Goal: Task Accomplishment & Management: Use online tool/utility

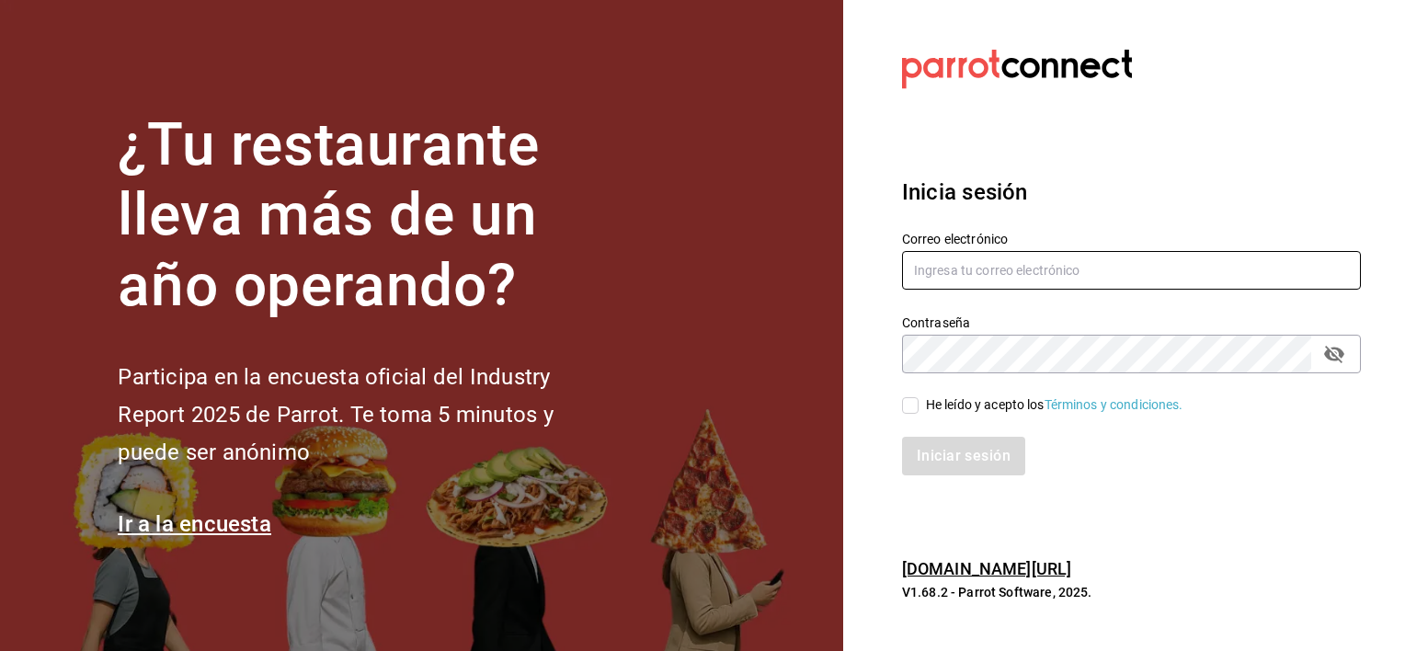
type input "[PERSON_NAME][EMAIL_ADDRESS][PERSON_NAME][DOMAIN_NAME]"
click at [912, 405] on input "He leído y acepto los Términos y condiciones." at bounding box center [910, 405] width 17 height 17
checkbox input "true"
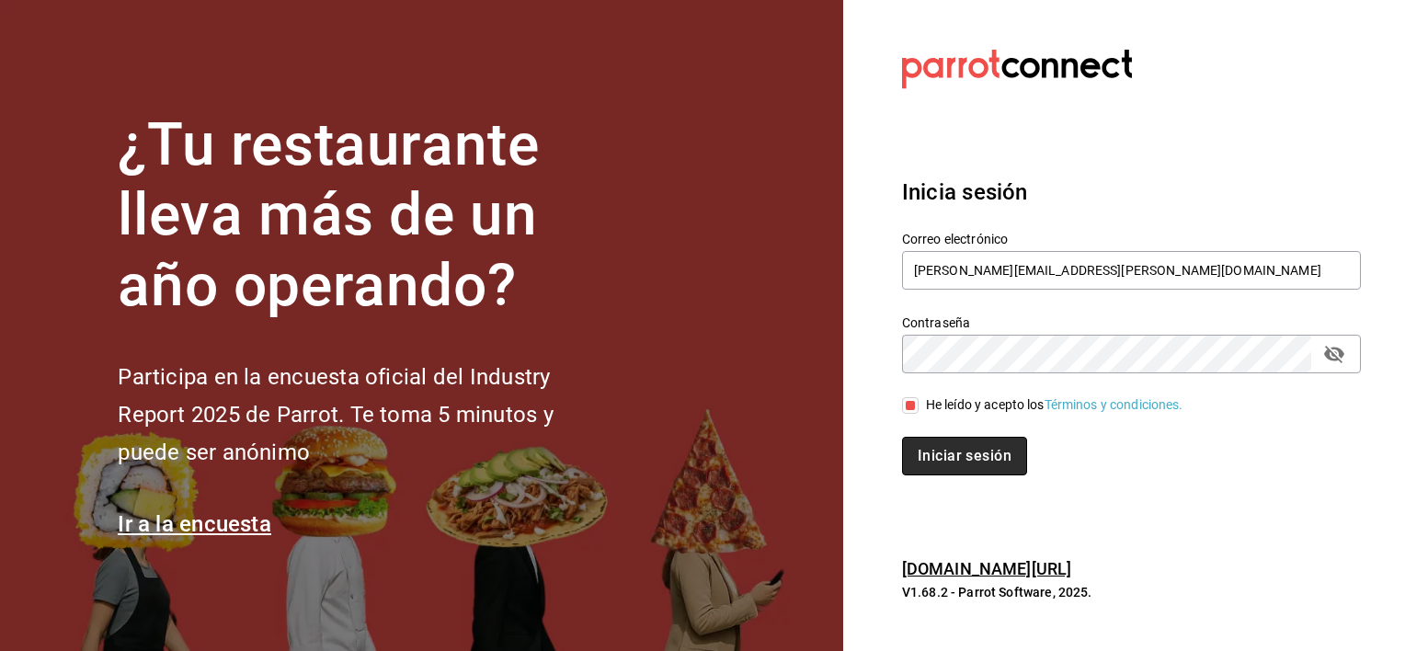
click at [956, 468] on button "Iniciar sesión" at bounding box center [964, 456] width 125 height 39
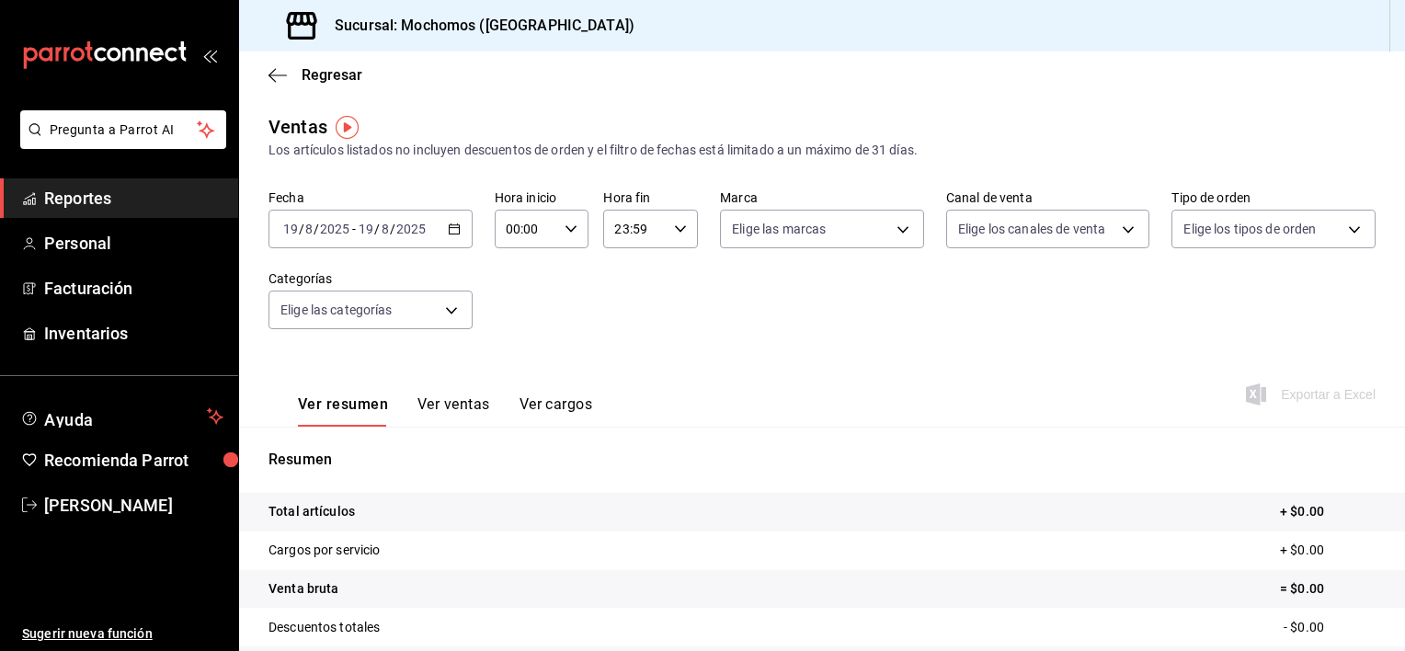
click at [449, 226] on icon "button" at bounding box center [454, 229] width 13 height 13
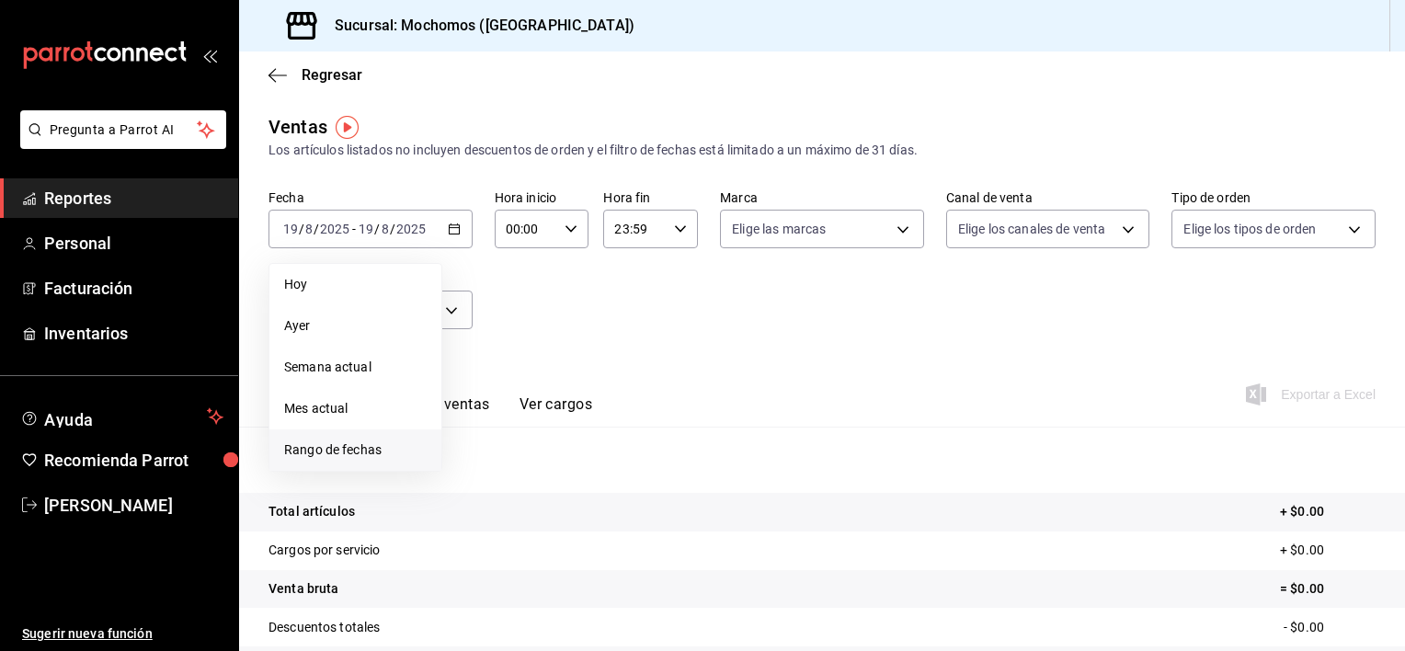
click at [361, 446] on span "Rango de fechas" at bounding box center [355, 450] width 143 height 19
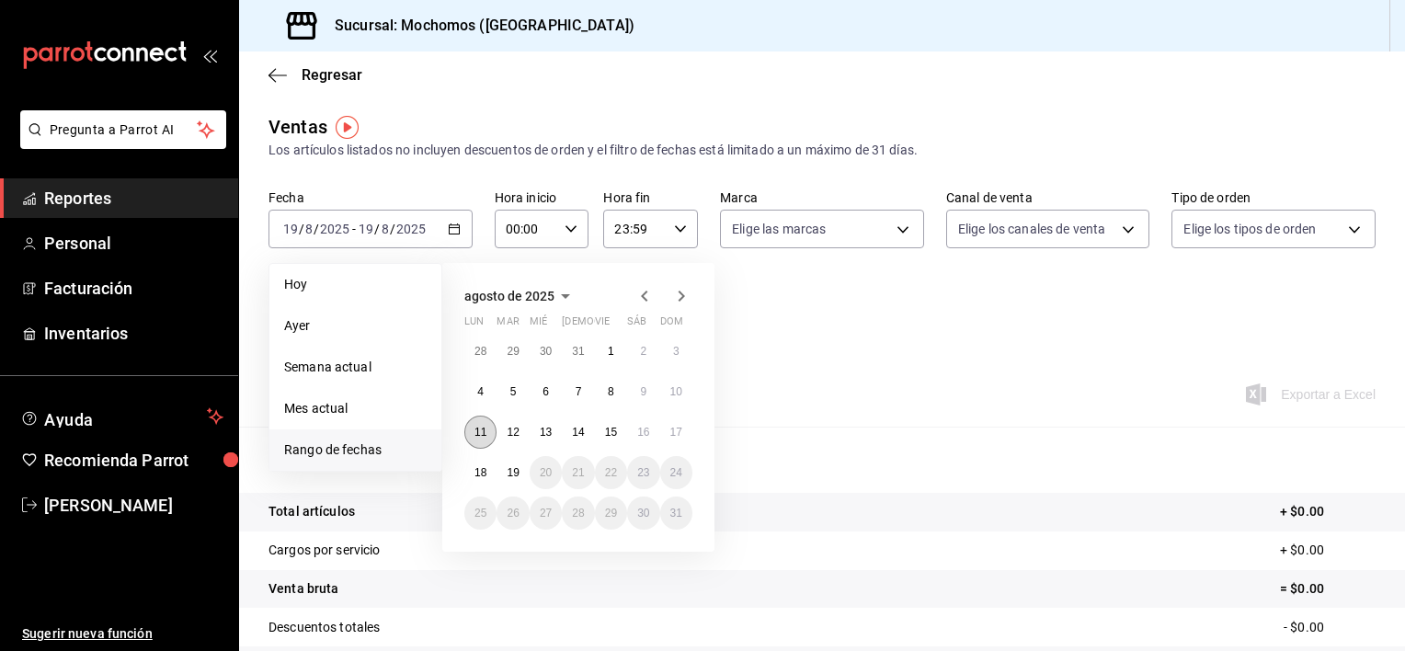
click at [482, 430] on abbr "11" at bounding box center [481, 432] width 12 height 13
click at [484, 427] on abbr "11" at bounding box center [481, 432] width 12 height 13
click at [481, 462] on button "18" at bounding box center [480, 472] width 32 height 33
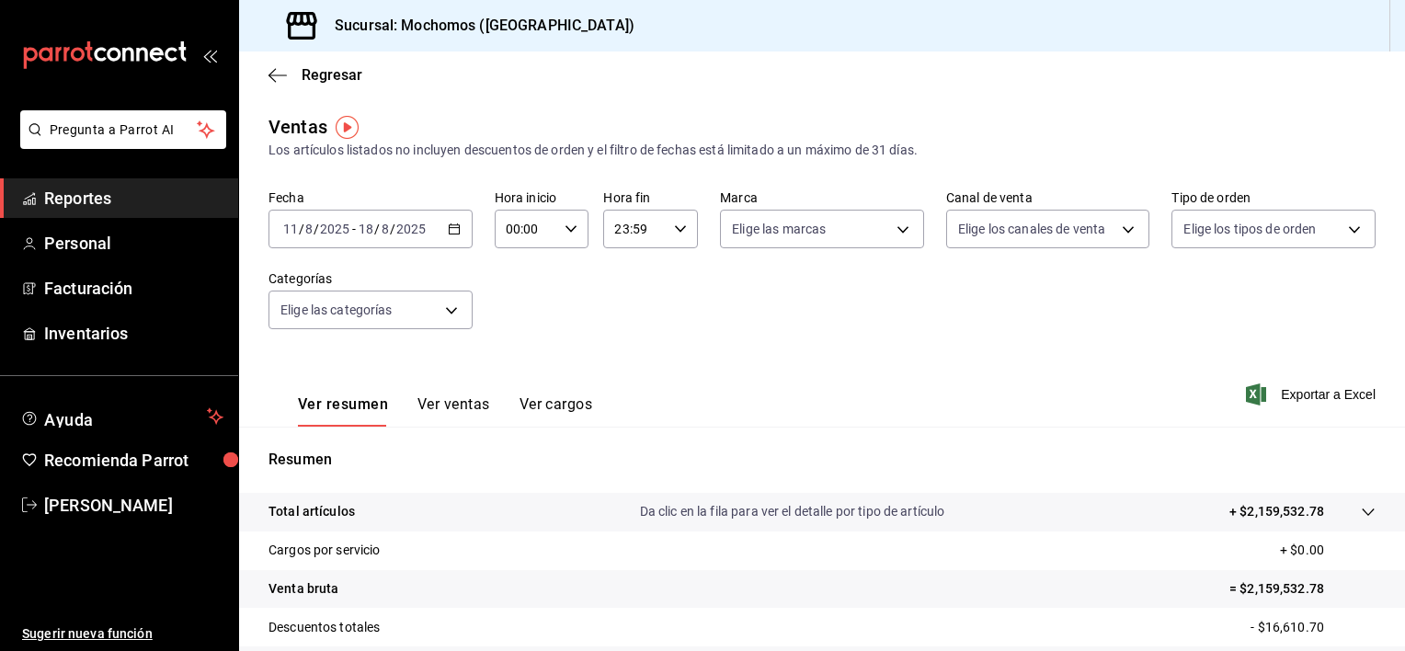
click at [563, 215] on div "00:00 Hora inicio" at bounding box center [542, 229] width 95 height 39
click at [524, 309] on button "01" at bounding box center [516, 320] width 40 height 37
type input "01:00"
click at [504, 339] on button "05" at bounding box center [516, 349] width 40 height 37
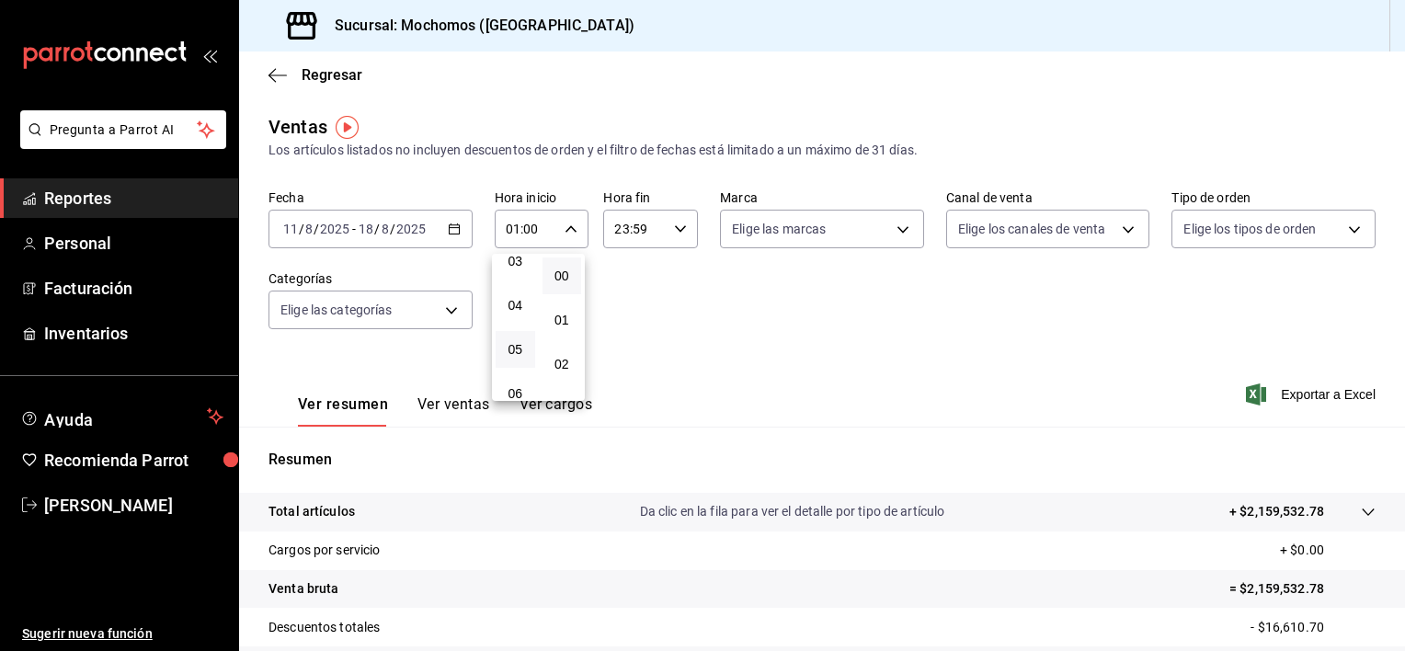
type input "05:00"
click at [686, 224] on div at bounding box center [702, 325] width 1405 height 651
click at [674, 224] on icon "button" at bounding box center [680, 229] width 13 height 13
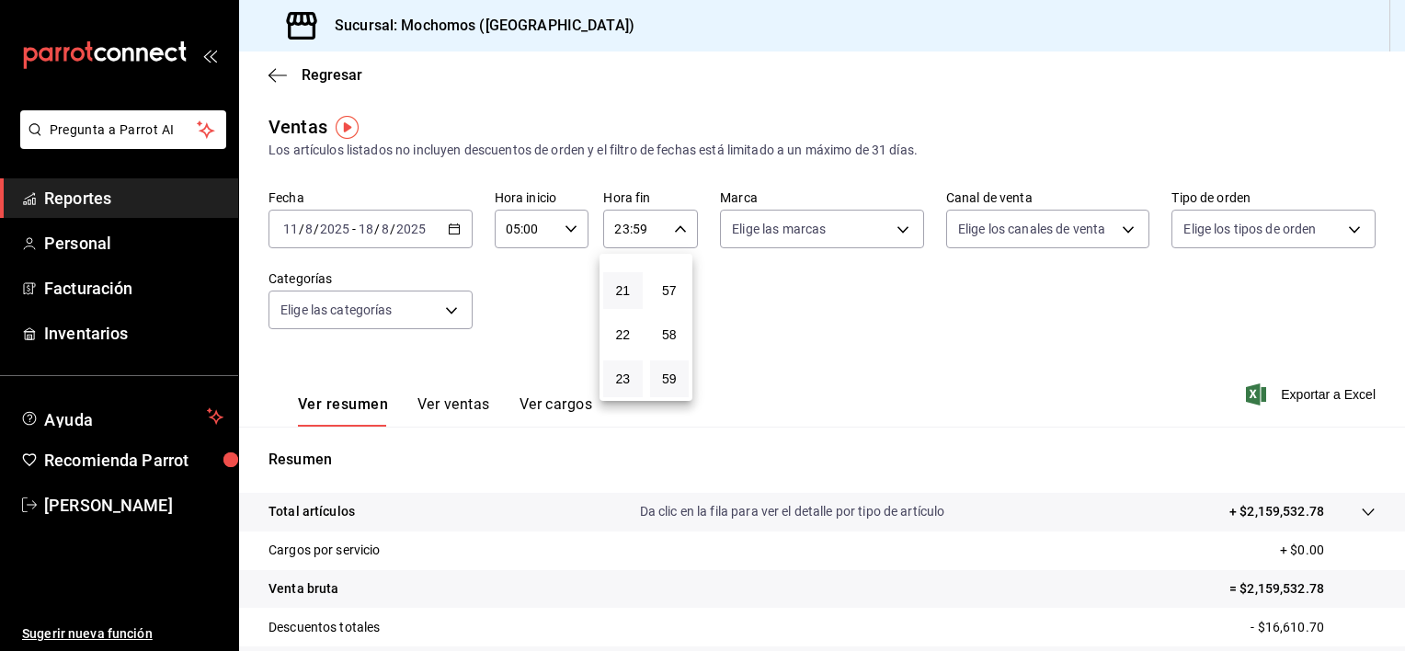
click at [613, 283] on button "21" at bounding box center [623, 290] width 40 height 37
type input "21:59"
click at [620, 278] on button "05" at bounding box center [623, 265] width 40 height 37
type input "05:59"
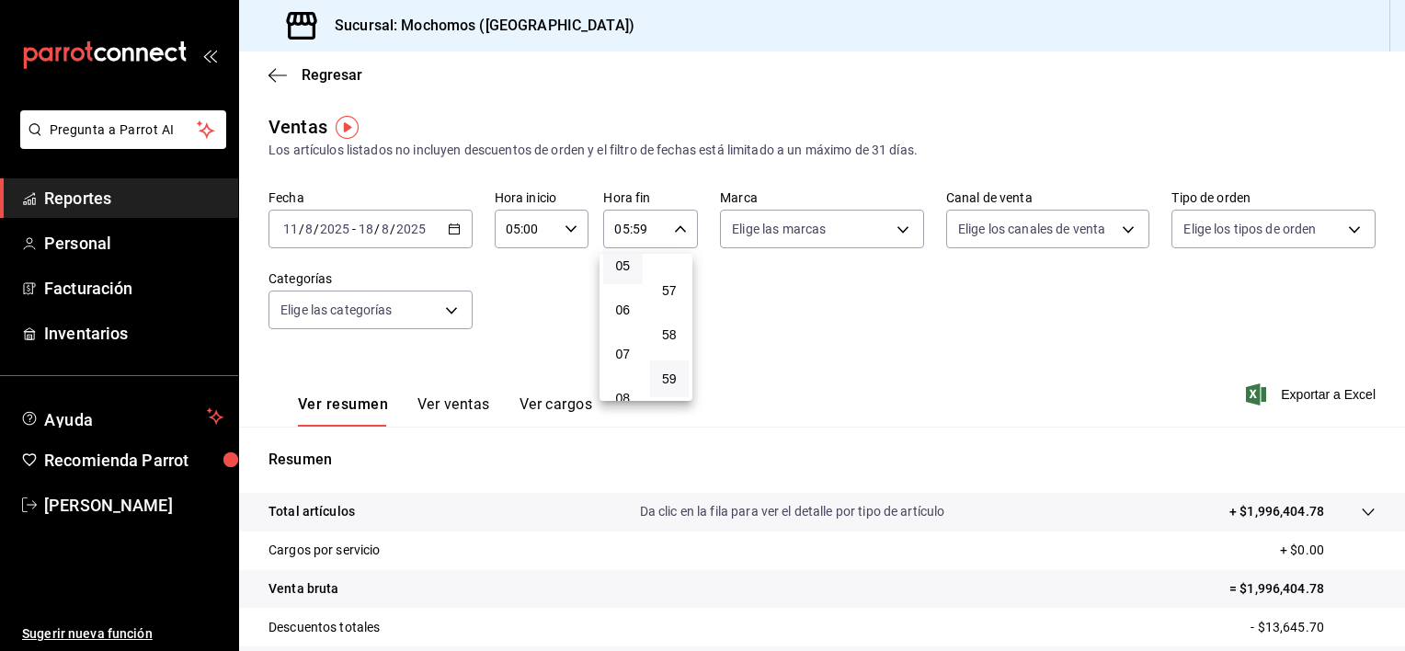
click at [842, 269] on div at bounding box center [702, 325] width 1405 height 651
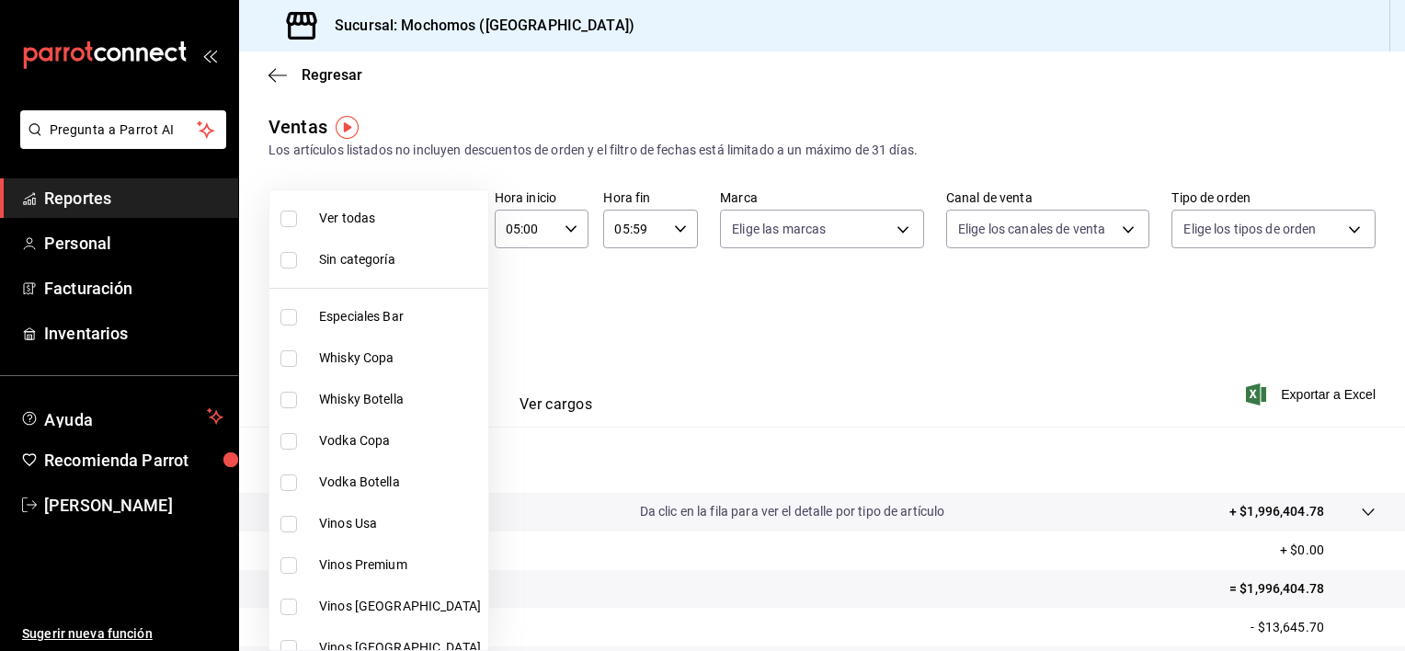
click at [449, 304] on body "Pregunta a Parrot AI Reportes Personal Facturación Inventarios Ayuda Recomienda…" at bounding box center [702, 325] width 1405 height 651
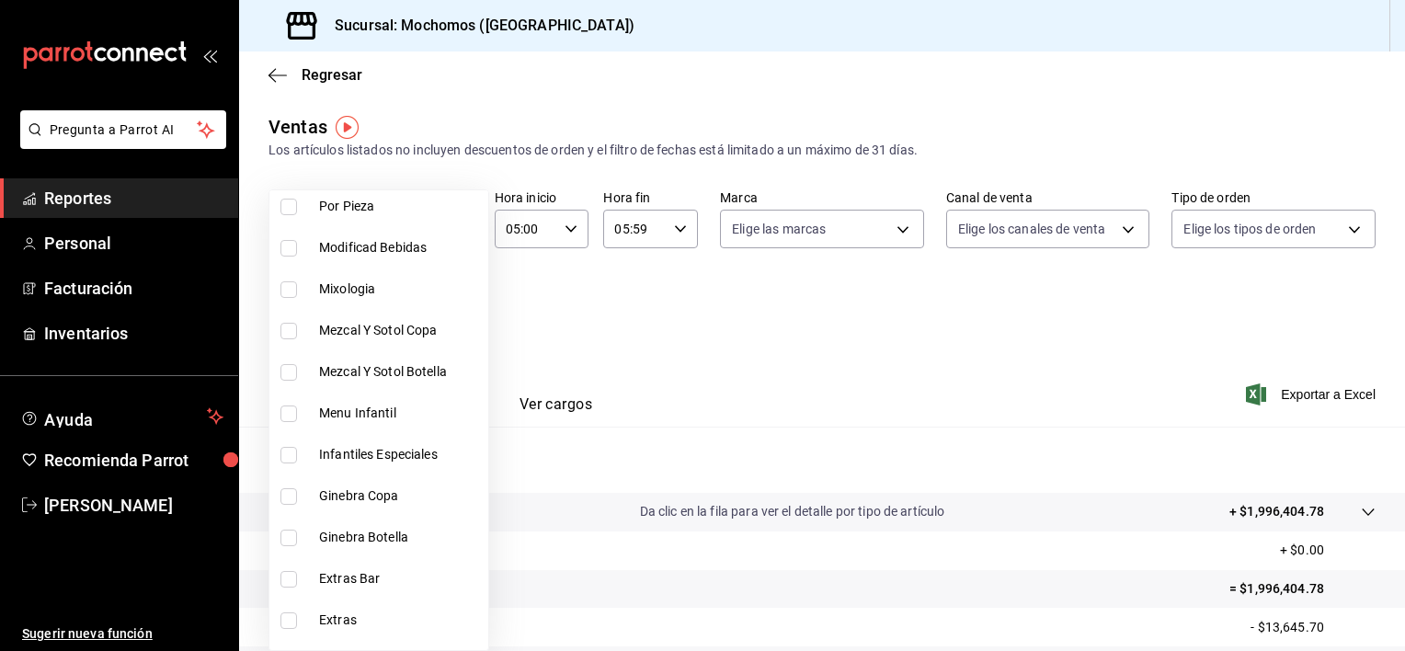
scroll to position [1449, 0]
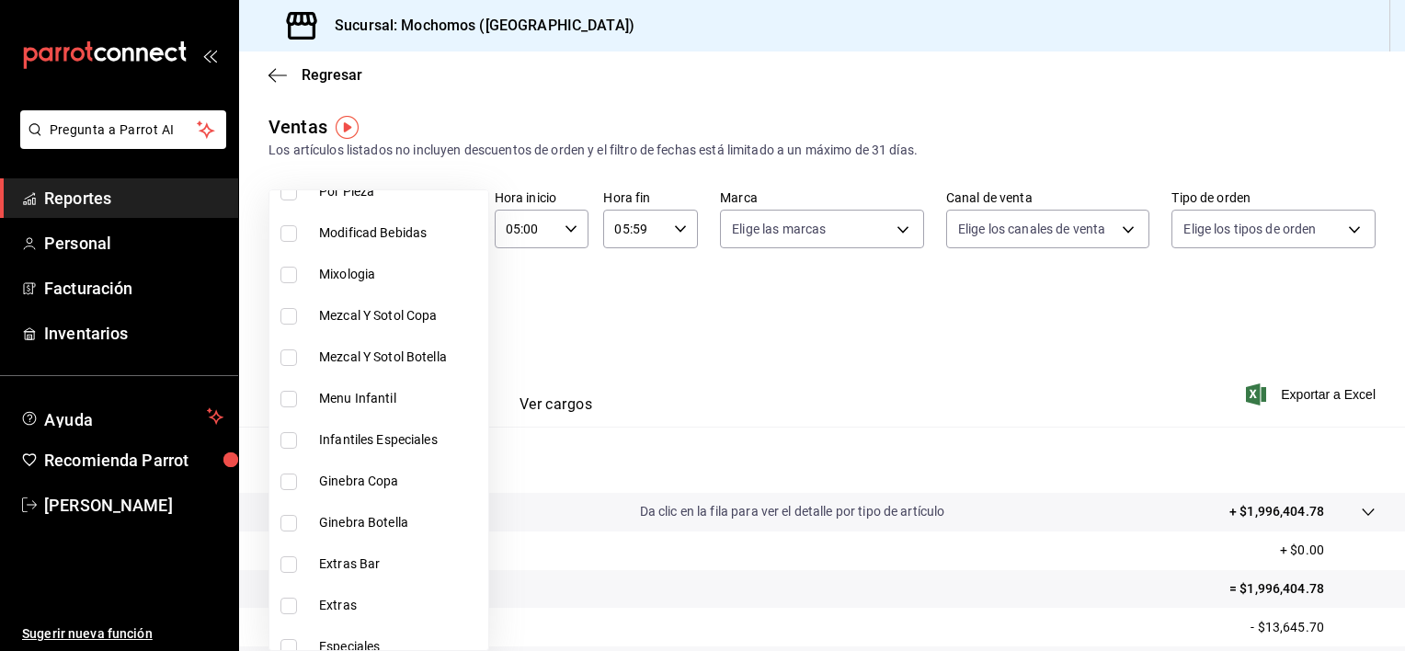
click at [286, 274] on input "checkbox" at bounding box center [289, 275] width 17 height 17
checkbox input "true"
type input "4fda95b8-8d39-49eb-b57d-9d679a212431"
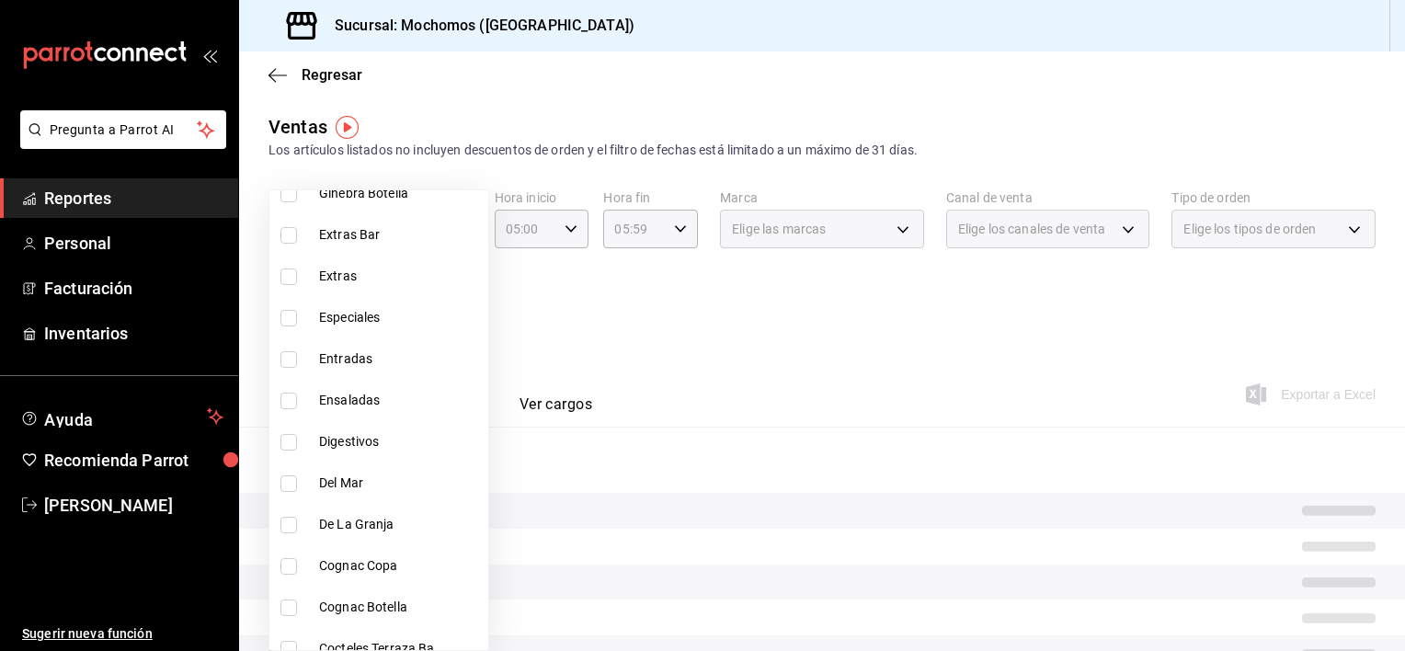
scroll to position [1793, 0]
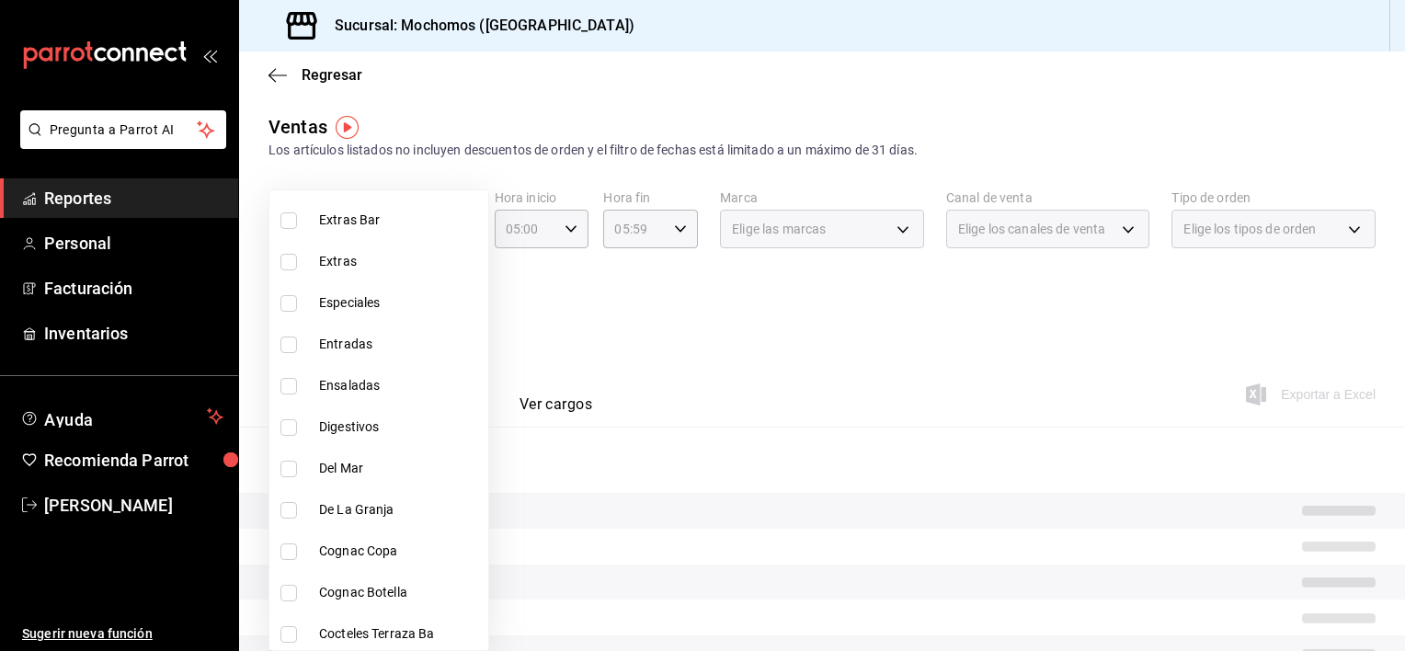
click at [281, 427] on input "checkbox" at bounding box center [289, 427] width 17 height 17
checkbox input "true"
type input "4fda95b8-8d39-49eb-b57d-9d679a212431,fa4c61e8-fadd-437b-b92f-bfc759df091f"
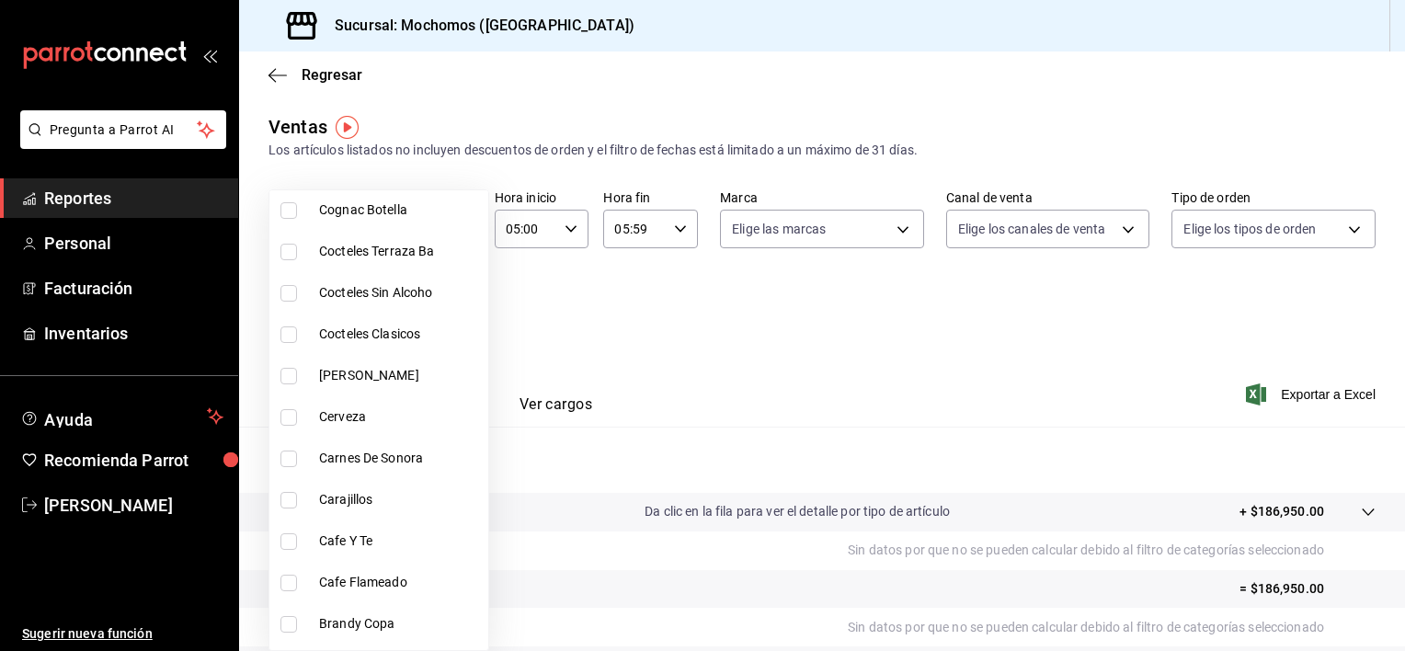
scroll to position [2252, 0]
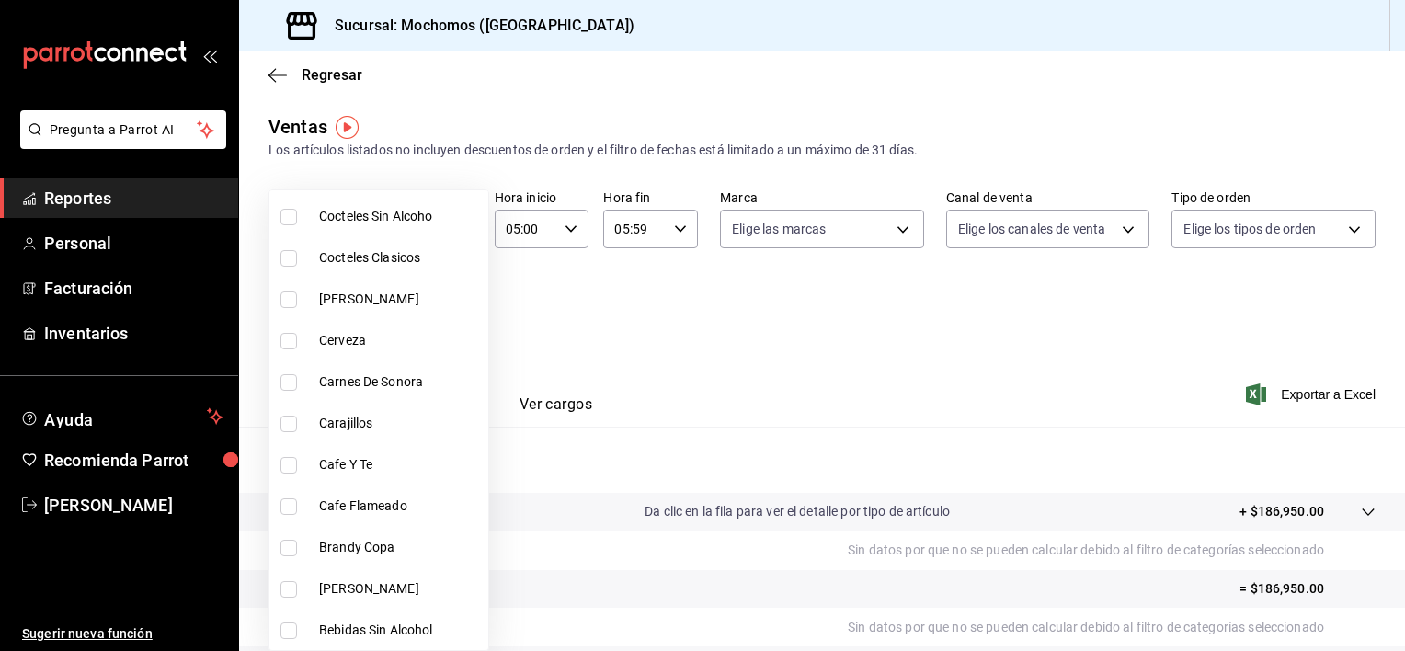
click at [291, 423] on input "checkbox" at bounding box center [289, 424] width 17 height 17
checkbox input "true"
click at [562, 331] on div at bounding box center [702, 325] width 1405 height 651
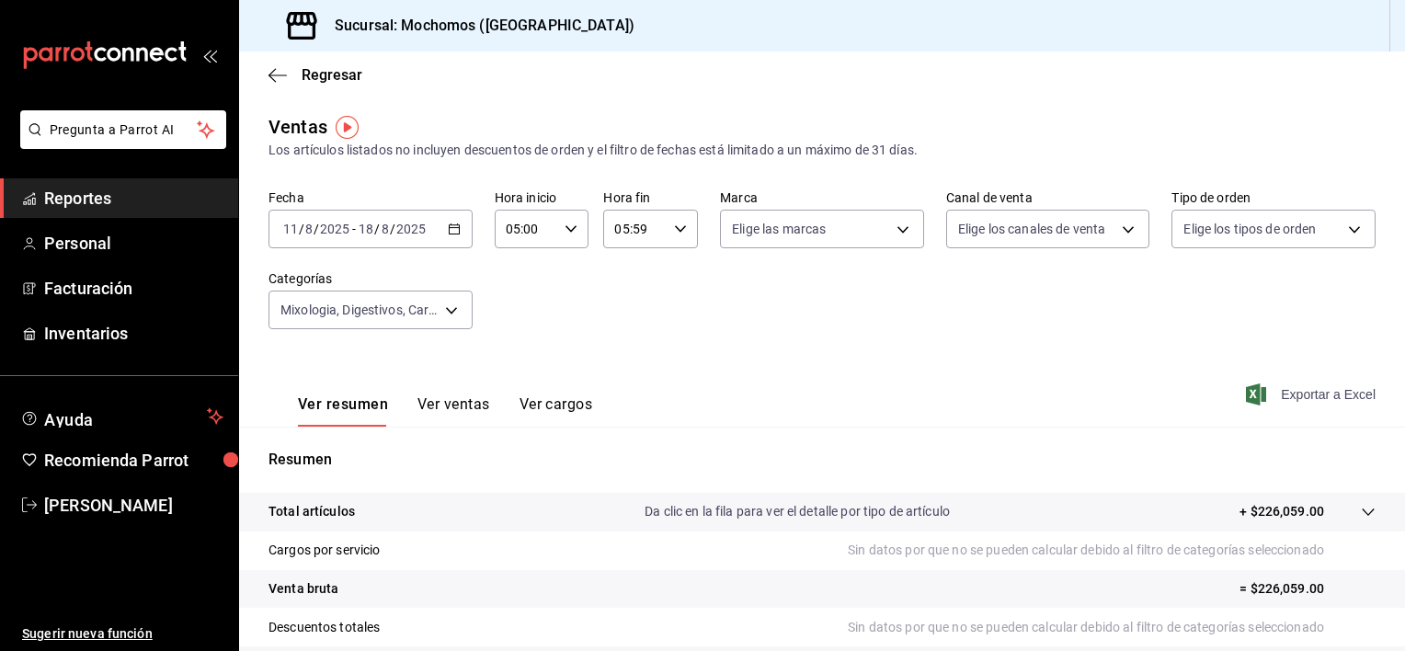
click at [1277, 388] on span "Exportar a Excel" at bounding box center [1313, 395] width 126 height 22
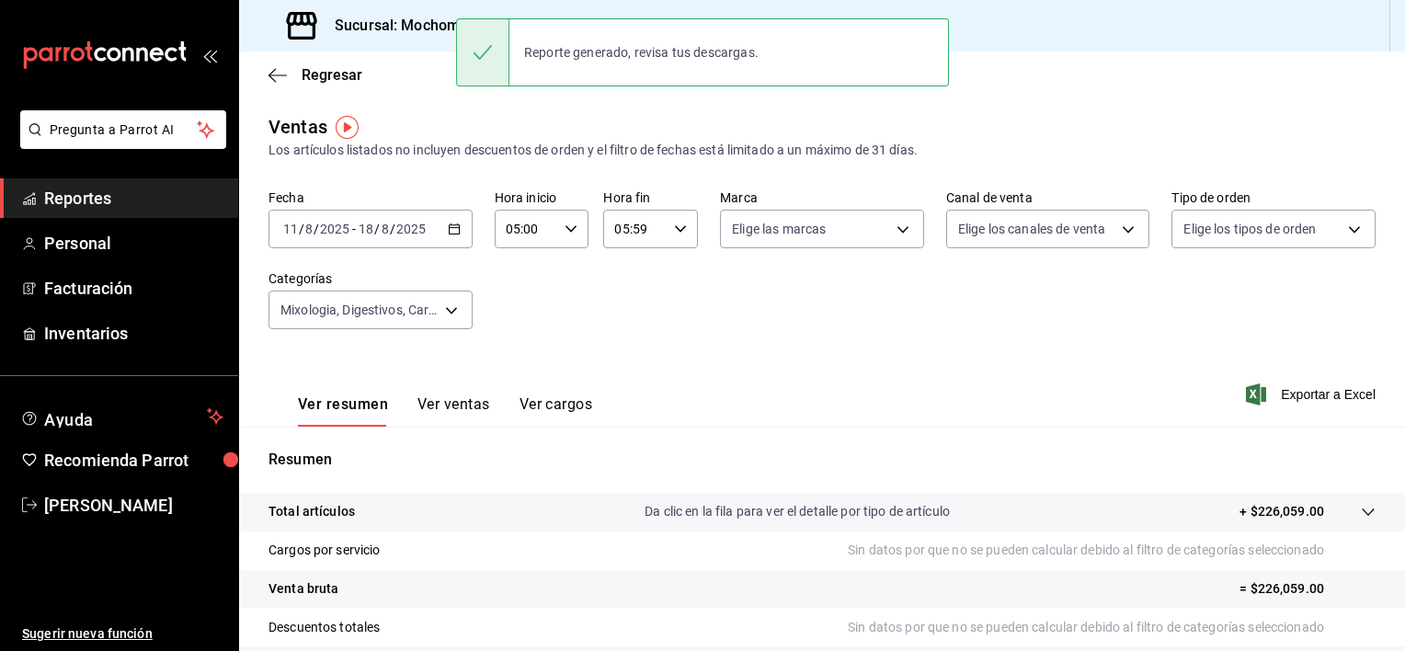
click at [828, 336] on div "Fecha 2025-08-11 11 / 8 / 2025 - 2025-08-18 18 / 8 / 2025 Hora inicio 05:00 Hor…" at bounding box center [822, 270] width 1107 height 162
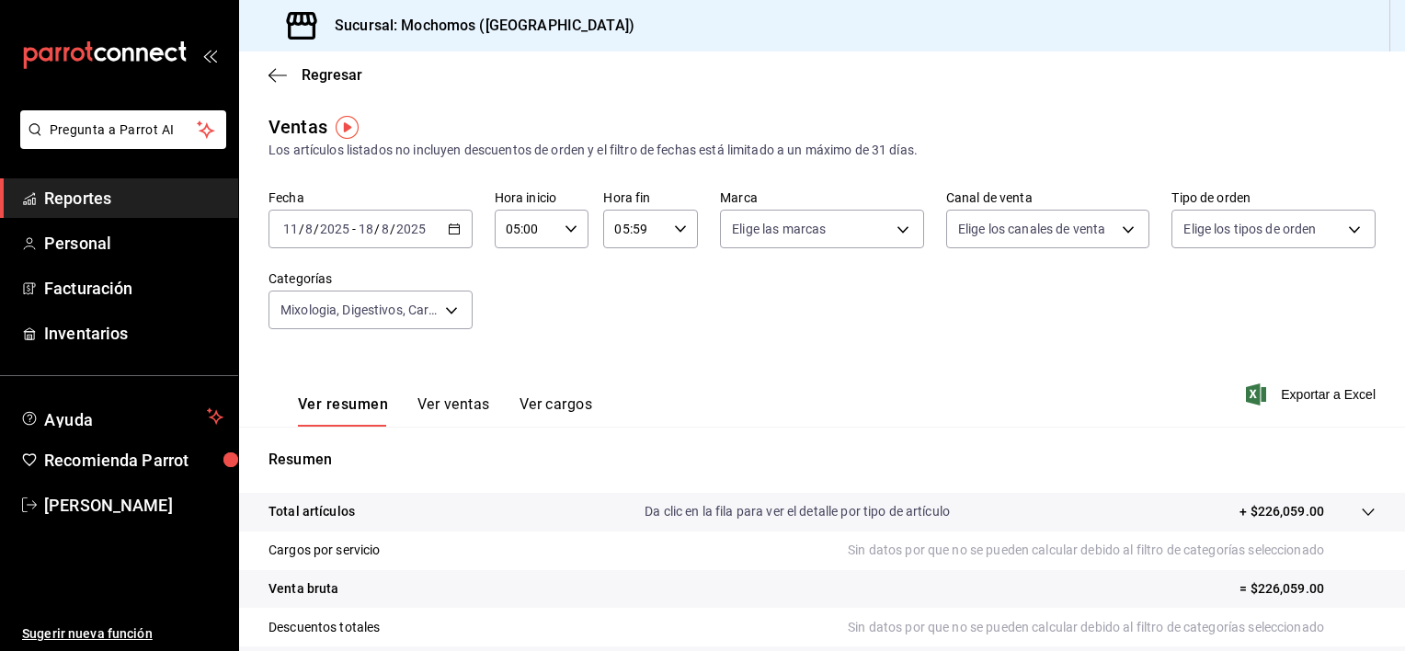
click at [455, 225] on icon "button" at bounding box center [454, 229] width 13 height 13
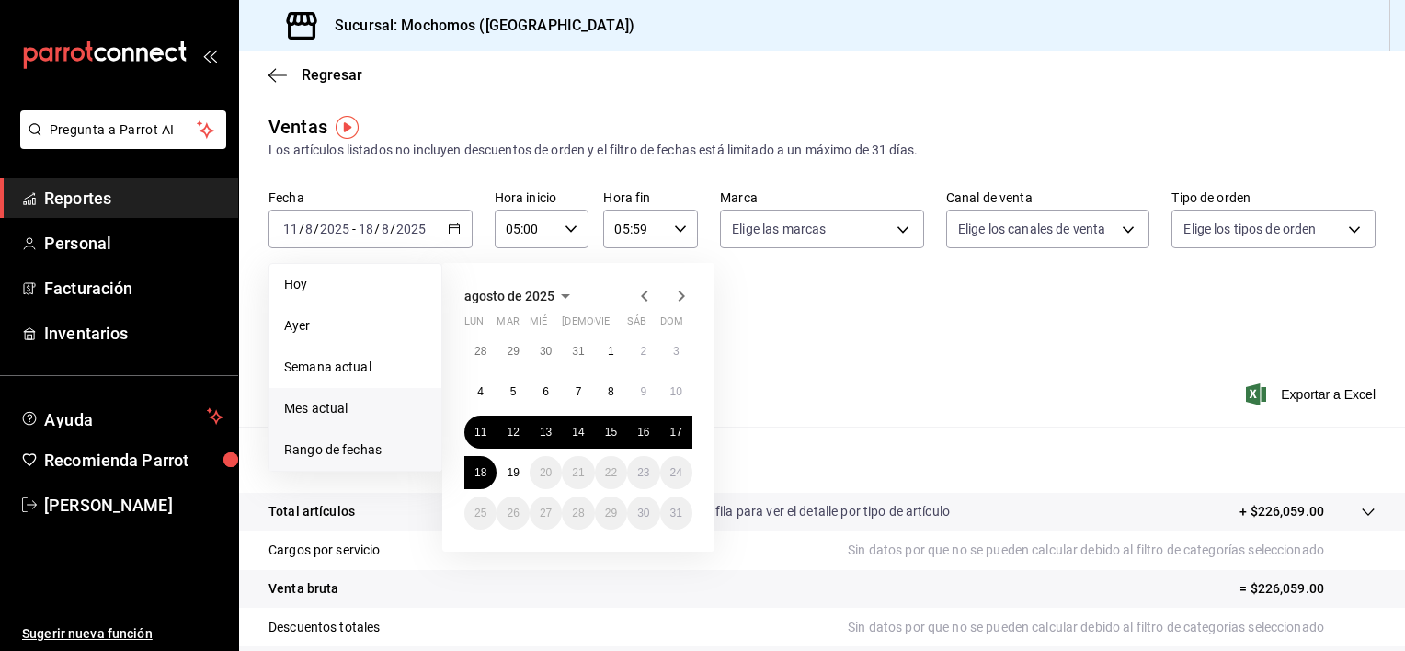
click at [335, 400] on span "Mes actual" at bounding box center [355, 408] width 143 height 19
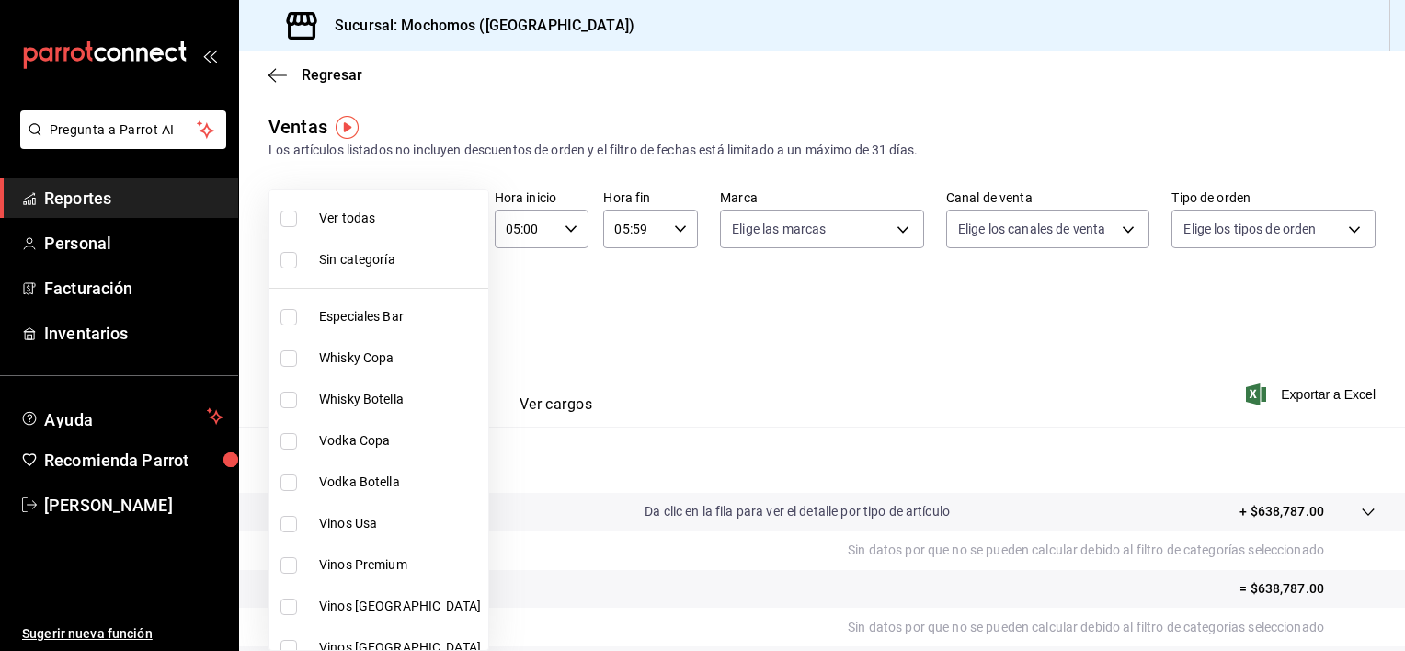
click at [459, 313] on body "Pregunta a Parrot AI Reportes Personal Facturación Inventarios Ayuda Recomienda…" at bounding box center [702, 325] width 1405 height 651
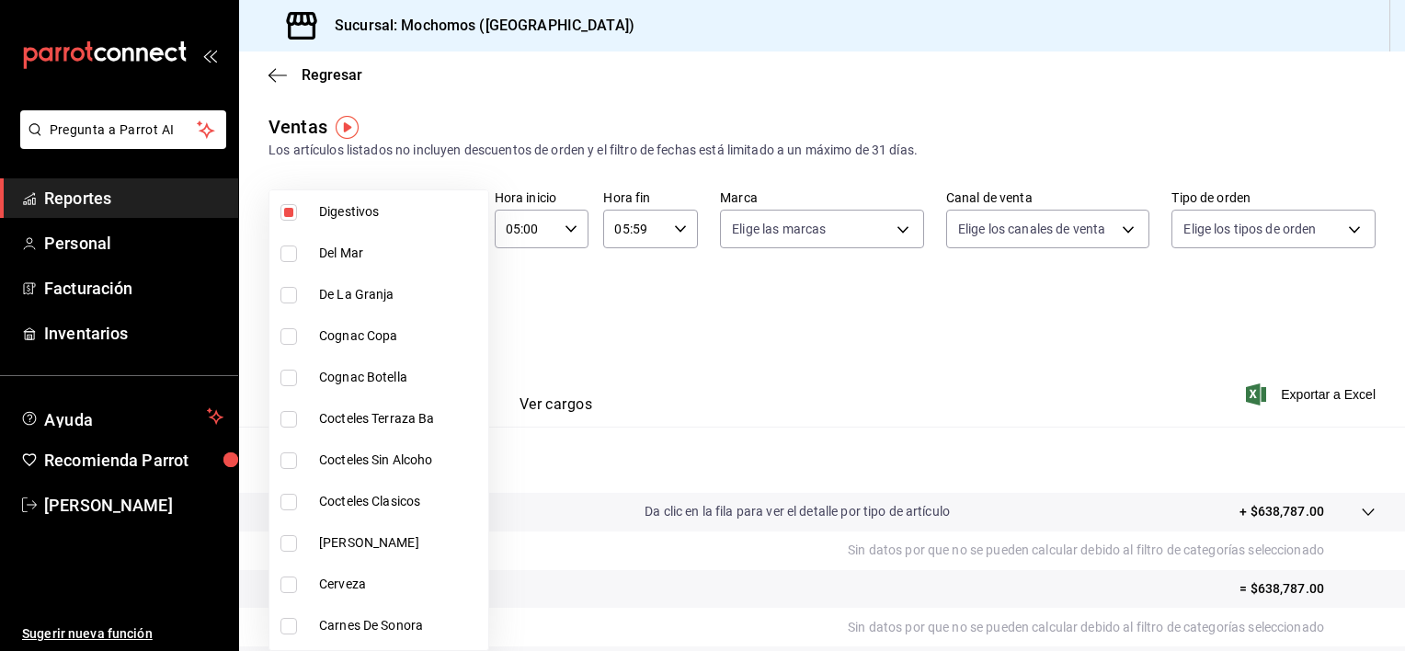
scroll to position [1989, 0]
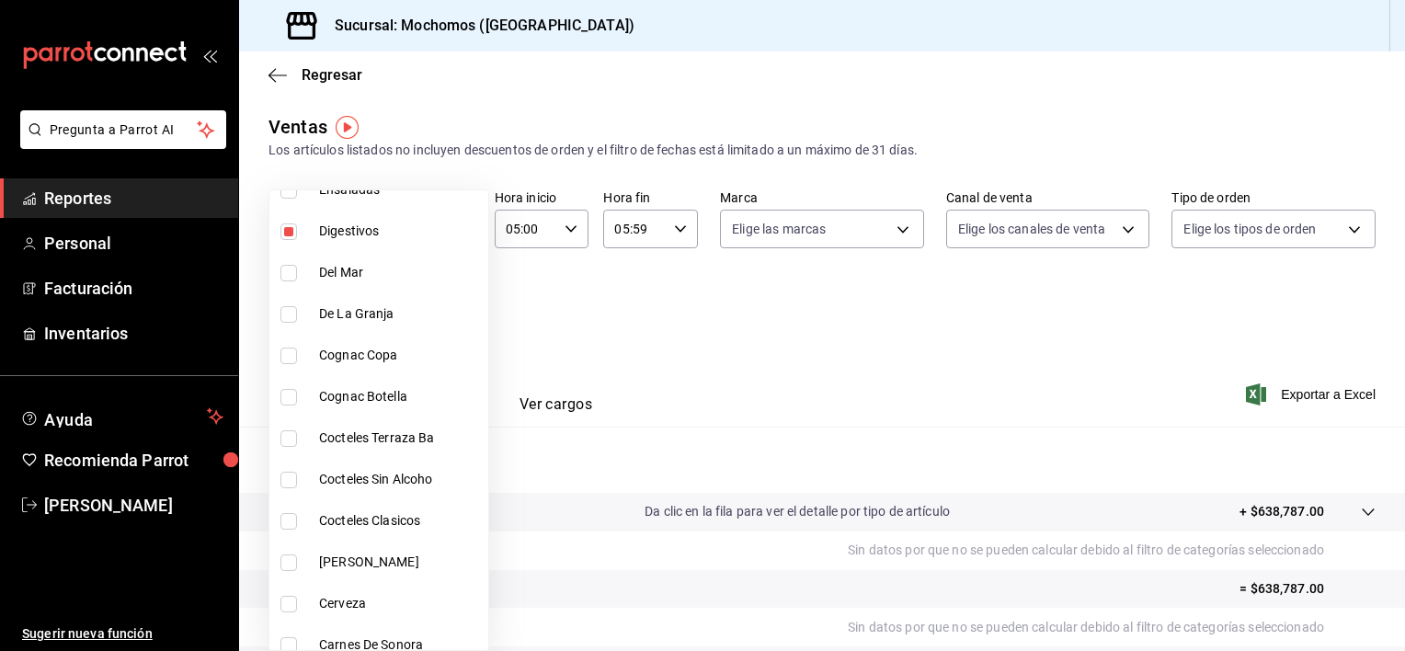
click at [283, 239] on li "Digestivos" at bounding box center [378, 231] width 219 height 41
type input "4fda95b8-8d39-49eb-b57d-9d679a212431,f12e2600-a1ab-45d5-872c-e55078facfc8"
checkbox input "false"
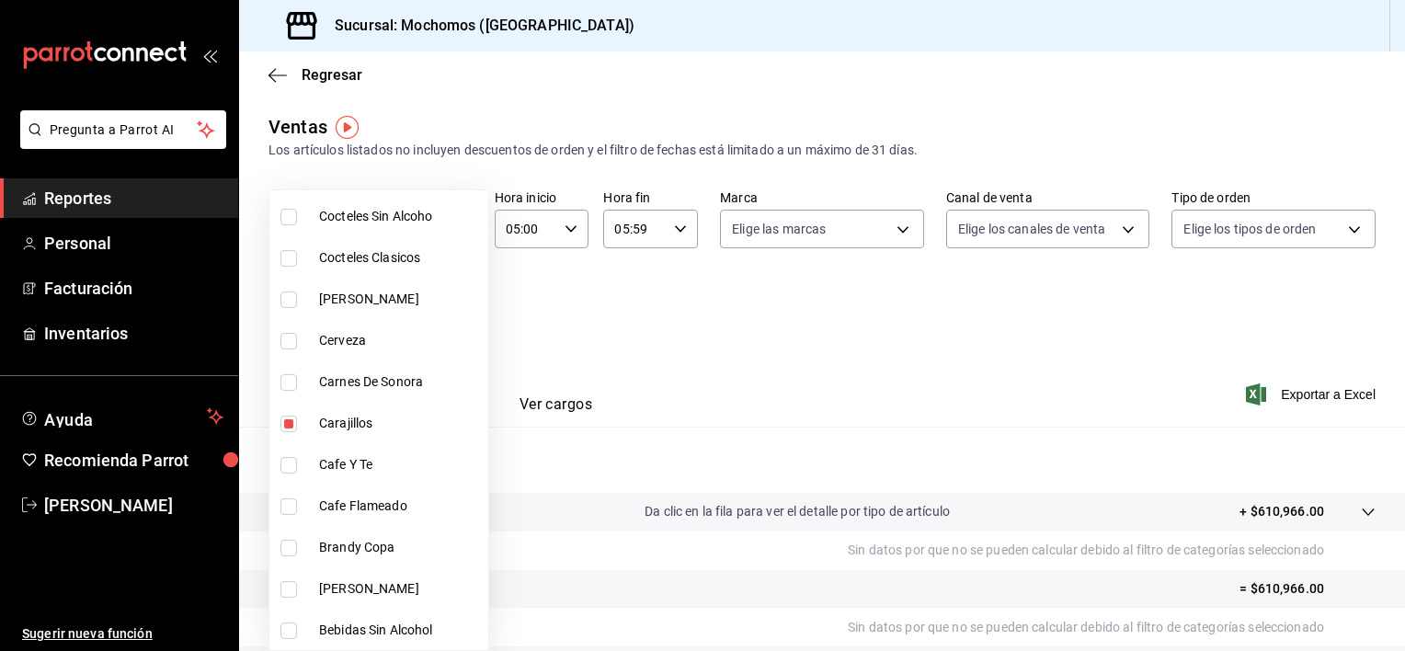
click at [289, 431] on li "Carajillos" at bounding box center [378, 423] width 219 height 41
type input "4fda95b8-8d39-49eb-b57d-9d679a212431"
checkbox input "false"
click at [532, 368] on div at bounding box center [702, 325] width 1405 height 651
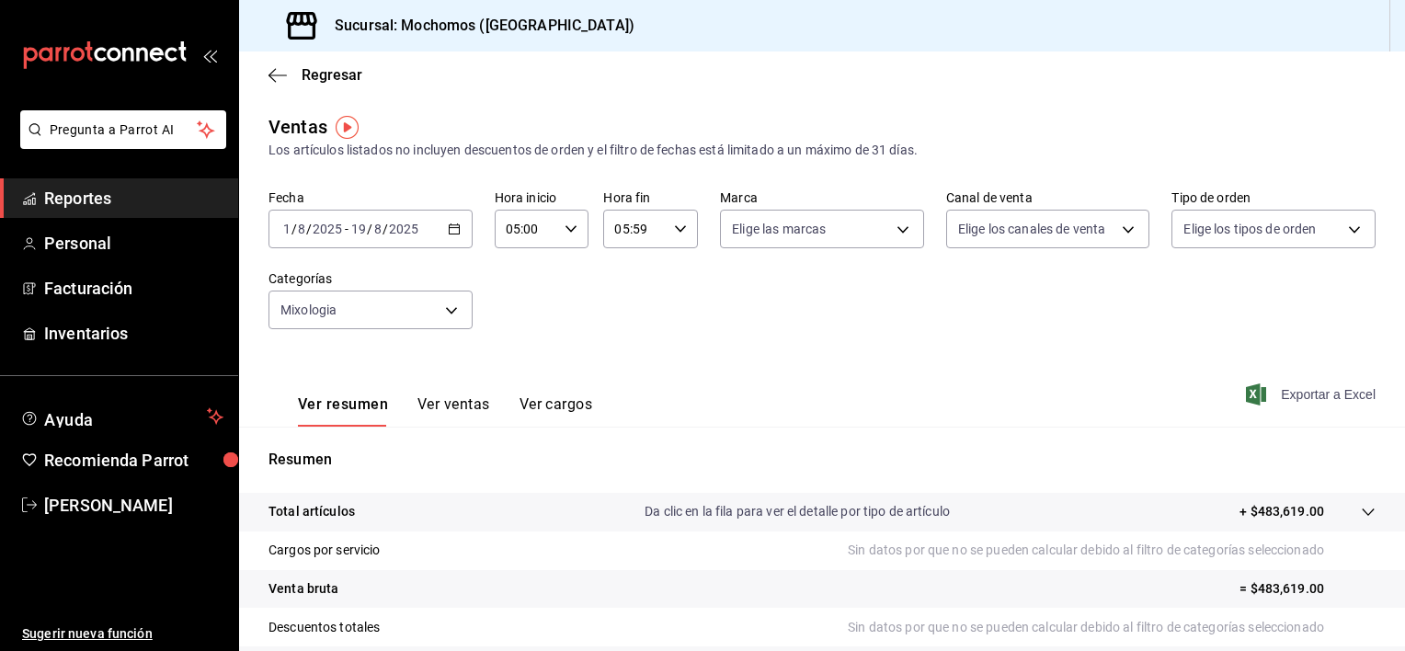
click at [1290, 390] on span "Exportar a Excel" at bounding box center [1313, 395] width 126 height 22
